Goal: Information Seeking & Learning: Learn about a topic

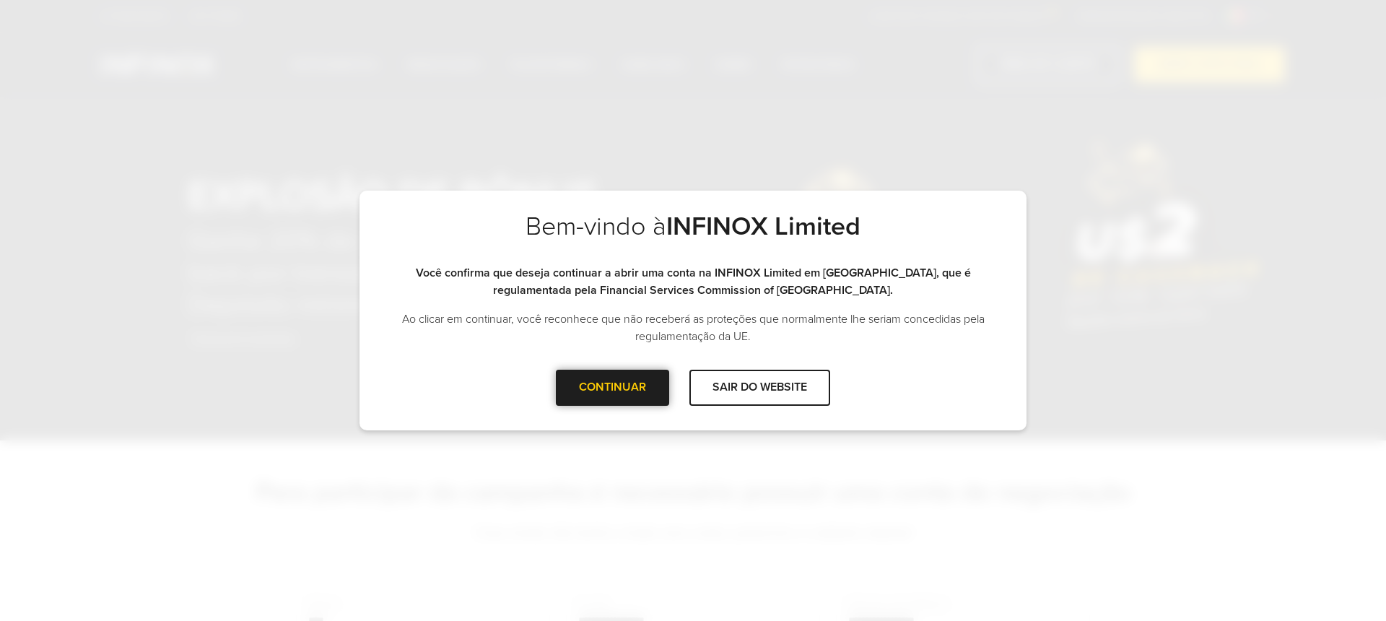
click at [613, 388] on div at bounding box center [613, 388] width 0 height 0
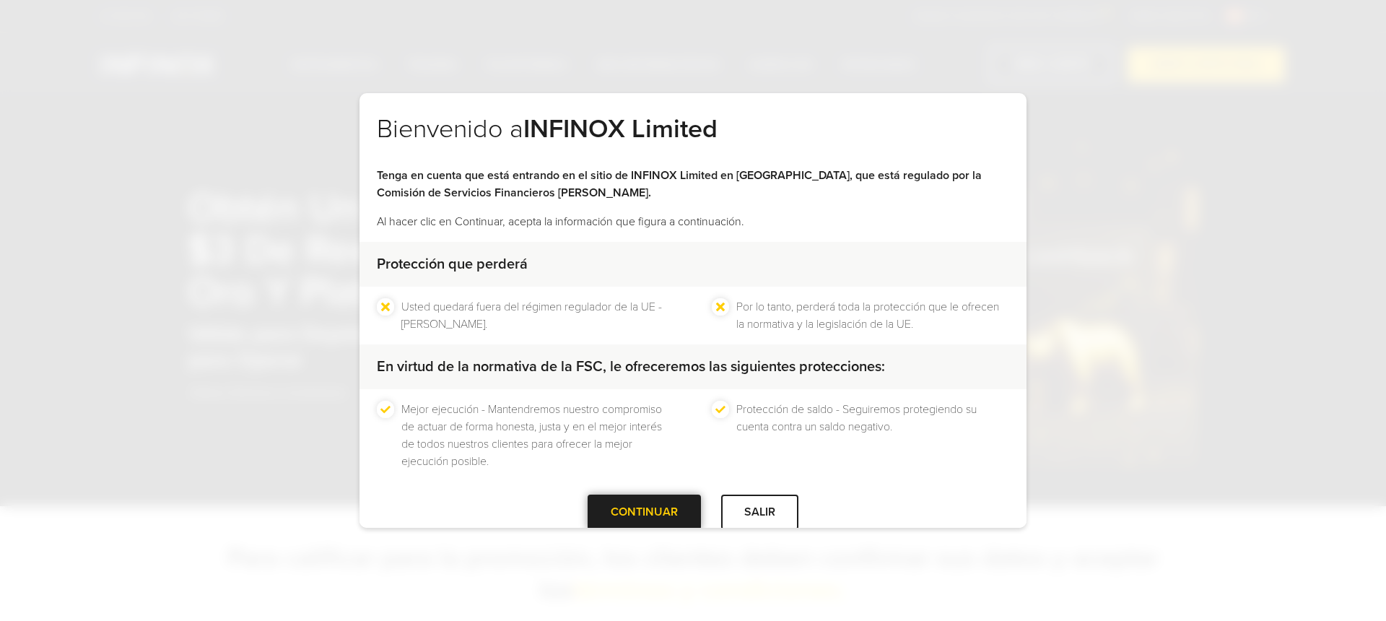
click at [645, 512] on div at bounding box center [645, 512] width 0 height 0
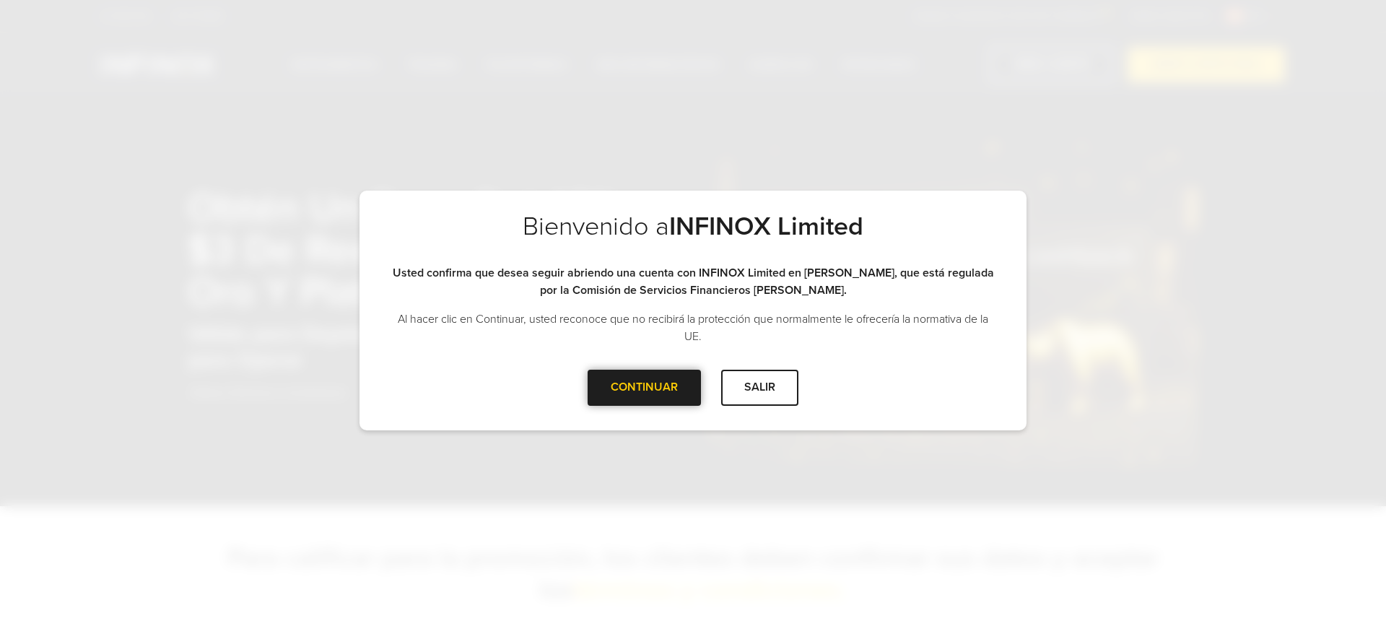
click at [645, 388] on div at bounding box center [645, 388] width 0 height 0
